Goal: Use online tool/utility: Utilize a website feature to perform a specific function

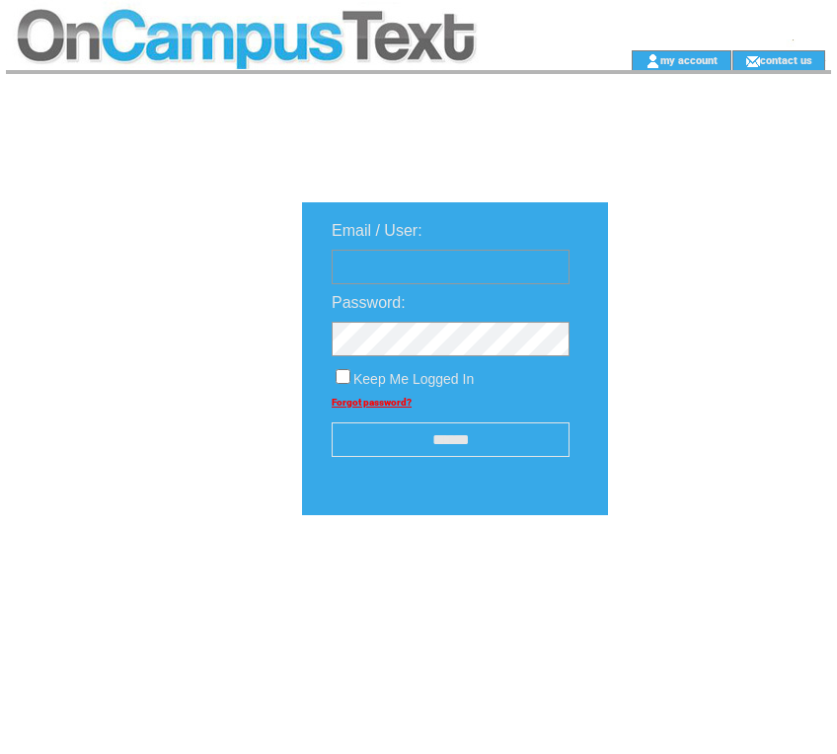
type input "**********"
click at [475, 451] on input "******" at bounding box center [451, 439] width 238 height 35
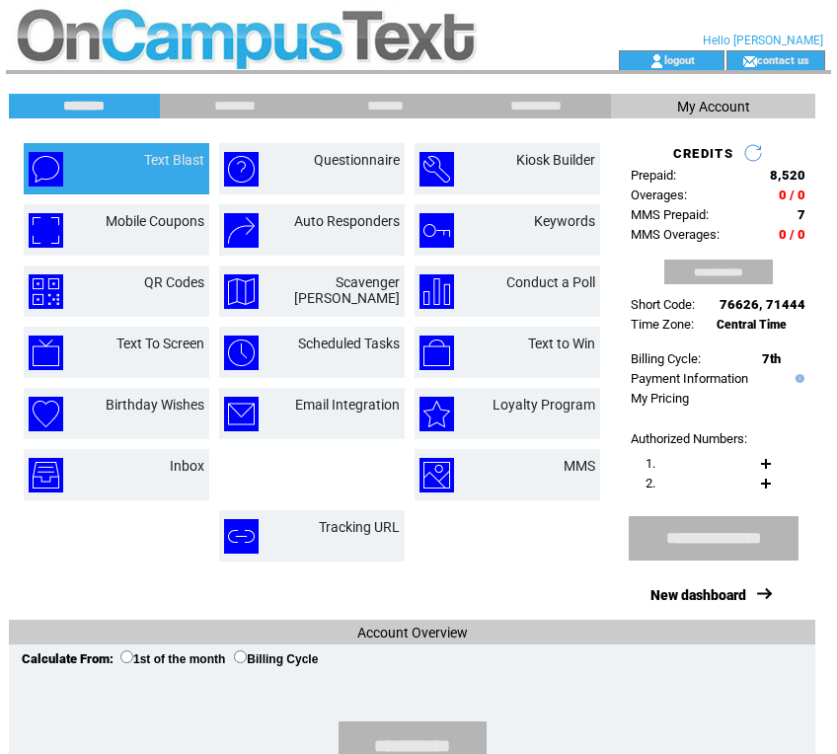
click at [181, 152] on link "Text Blast" at bounding box center [174, 160] width 60 height 16
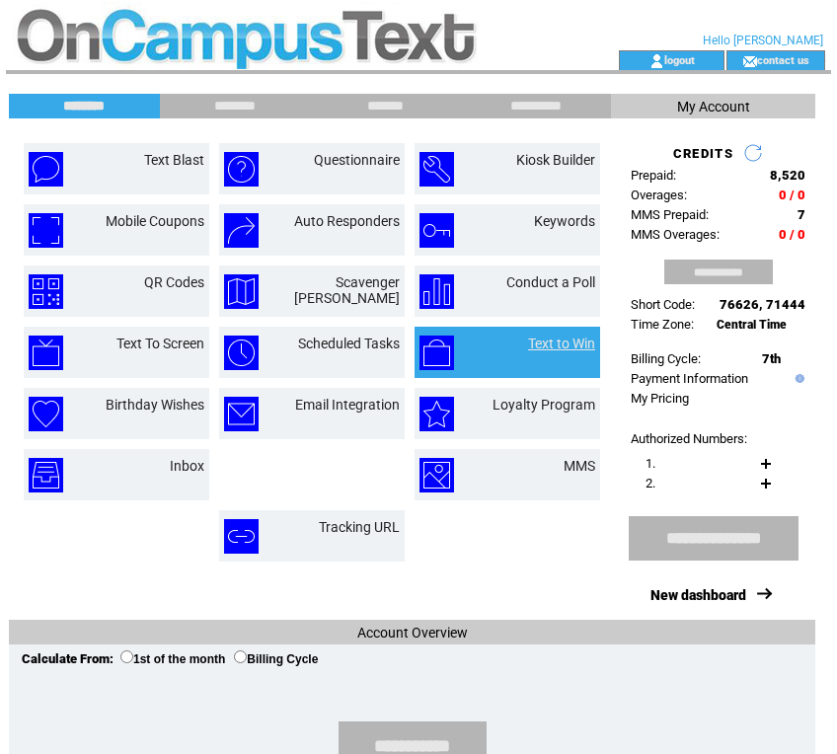
click at [571, 346] on link "Text to Win" at bounding box center [561, 344] width 67 height 16
